Goal: Information Seeking & Learning: Learn about a topic

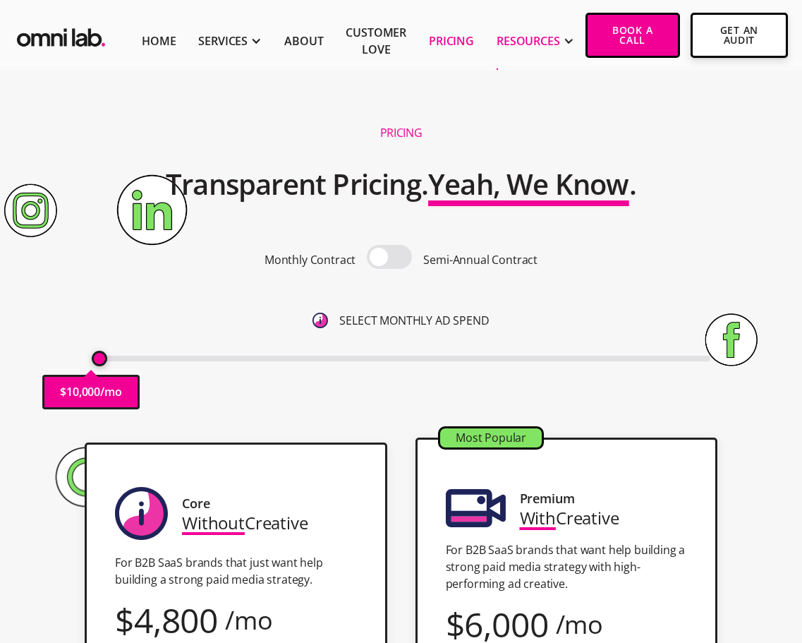
click at [512, 42] on div "RESOURCES" at bounding box center [528, 40] width 63 height 17
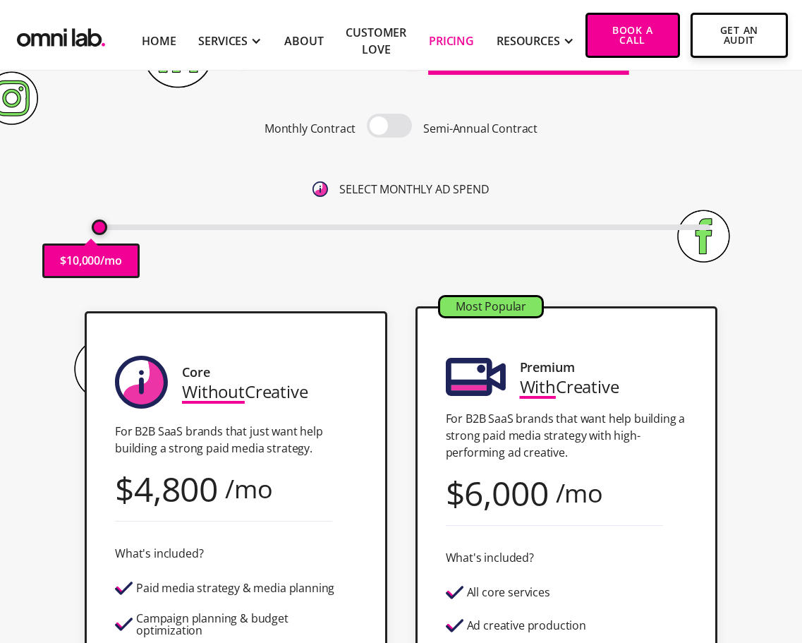
scroll to position [73, 0]
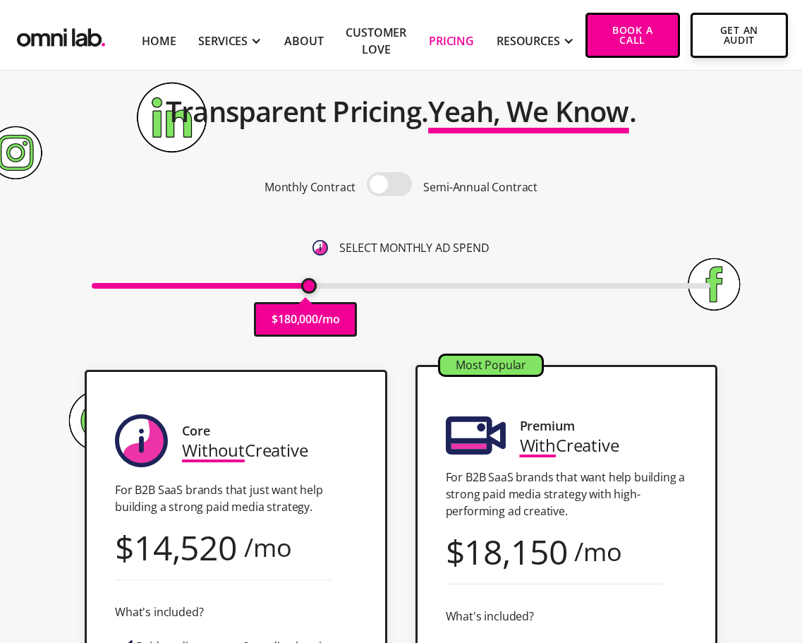
drag, startPoint x: 97, startPoint y: 281, endPoint x: 307, endPoint y: 355, distance: 221.9
click at [307, 288] on input "range" at bounding box center [401, 286] width 619 height 6
click at [328, 212] on div "Monthly Contract Semi-Annual Contract SELECT MONTHLY AD SPEND $ 180,000 /mo" at bounding box center [401, 233] width 619 height 122
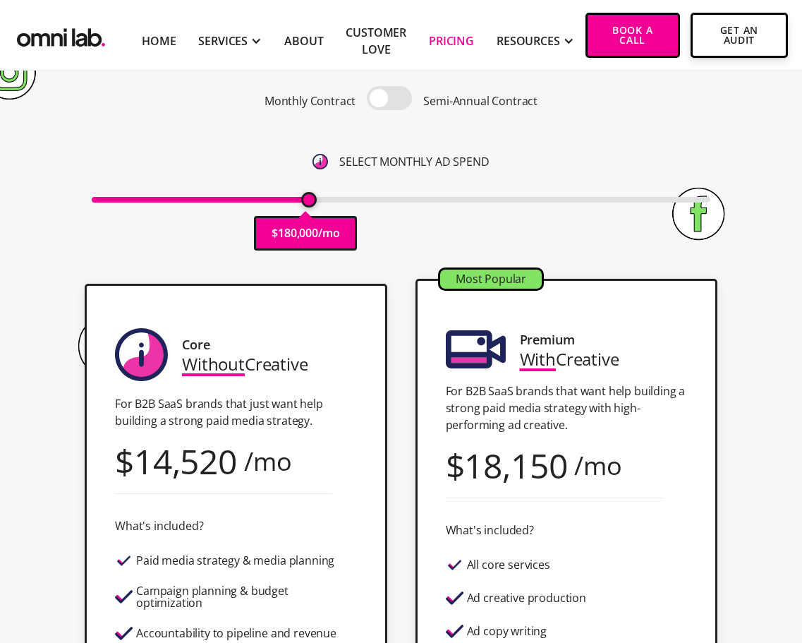
scroll to position [116, 0]
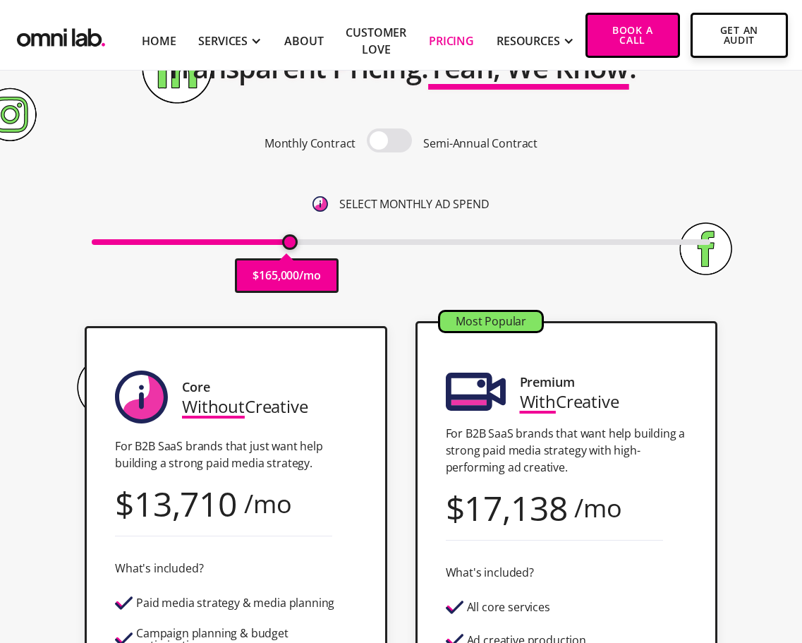
drag, startPoint x: 312, startPoint y: 245, endPoint x: 287, endPoint y: 248, distance: 24.8
click at [287, 245] on input "range" at bounding box center [401, 242] width 619 height 6
drag, startPoint x: 287, startPoint y: 248, endPoint x: 299, endPoint y: 246, distance: 12.1
click at [299, 246] on div "$ 165,000 /mo" at bounding box center [401, 240] width 619 height 19
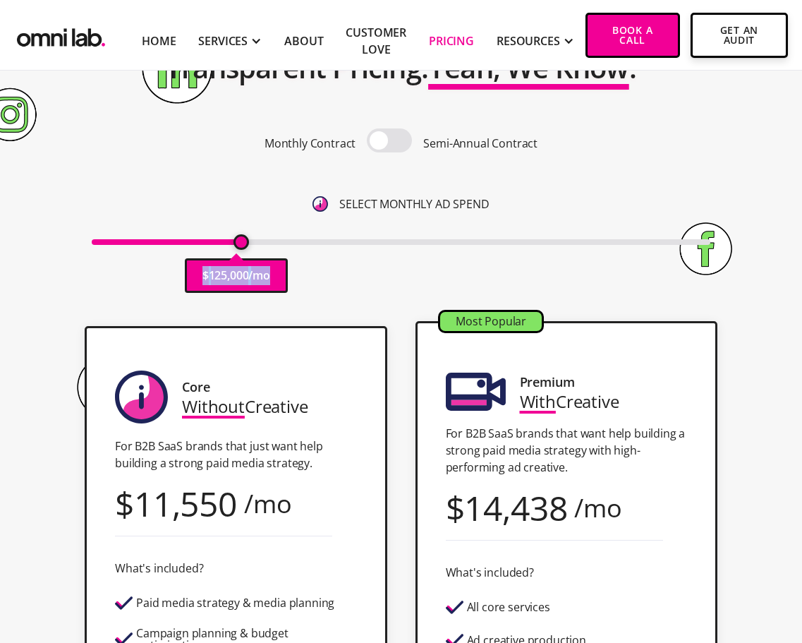
drag, startPoint x: 286, startPoint y: 243, endPoint x: 243, endPoint y: 257, distance: 44.4
type input "125000"
click at [243, 245] on input "range" at bounding box center [401, 242] width 619 height 6
